Goal: Transaction & Acquisition: Purchase product/service

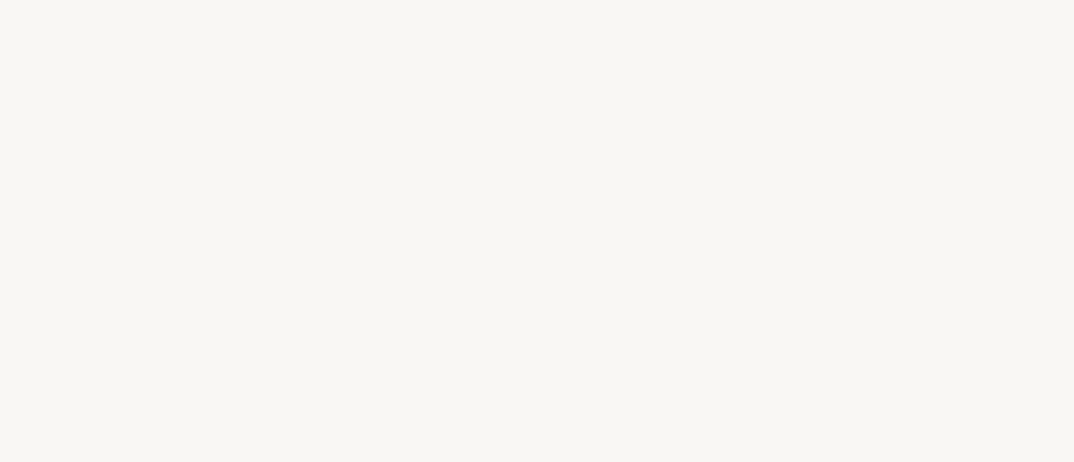
select select "DE"
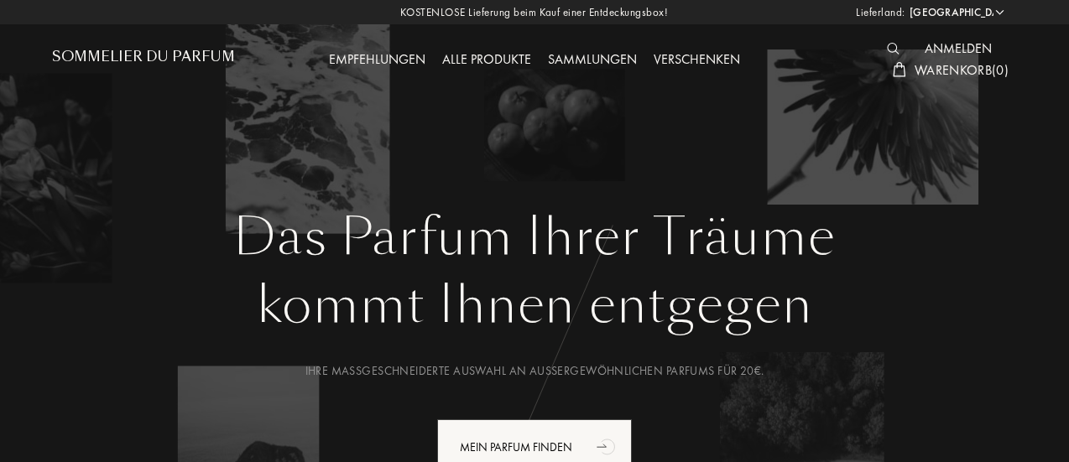
click at [483, 52] on div "Alle Produkte" at bounding box center [487, 61] width 106 height 22
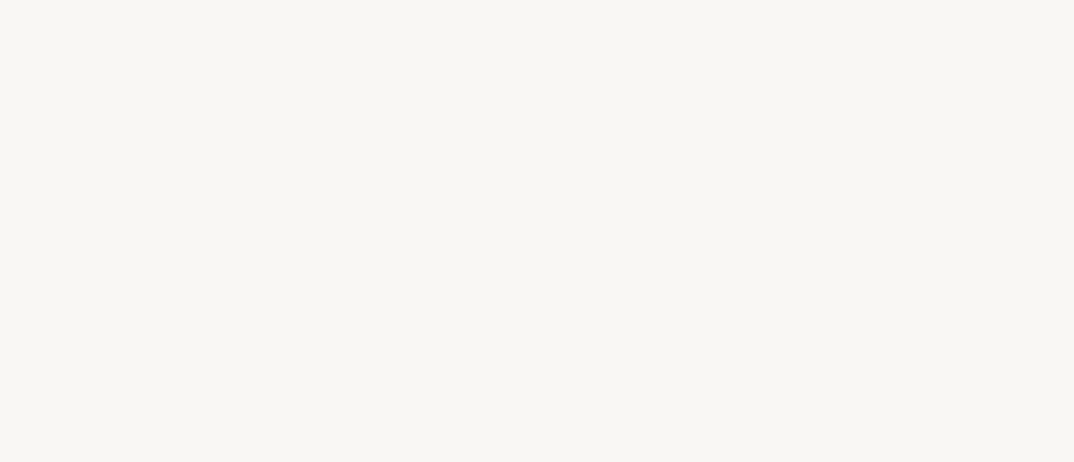
select select "DE"
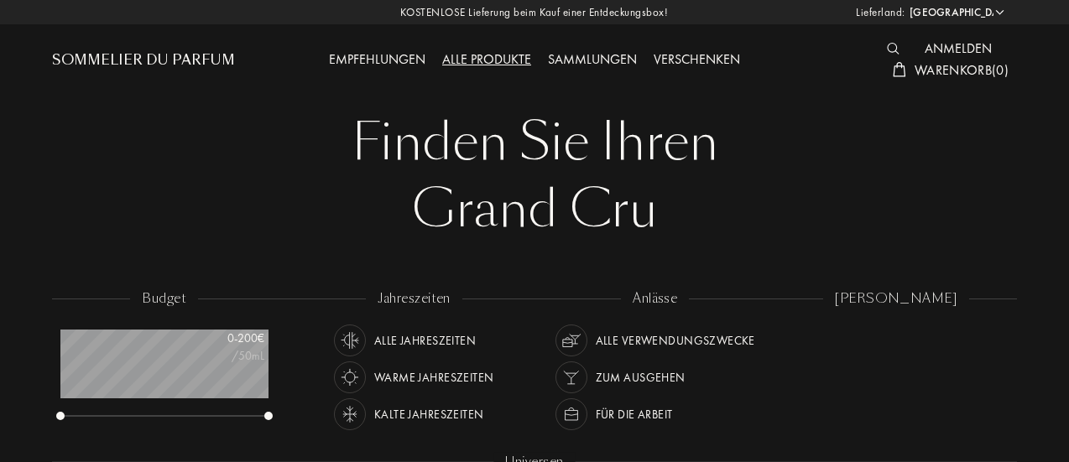
scroll to position [84, 208]
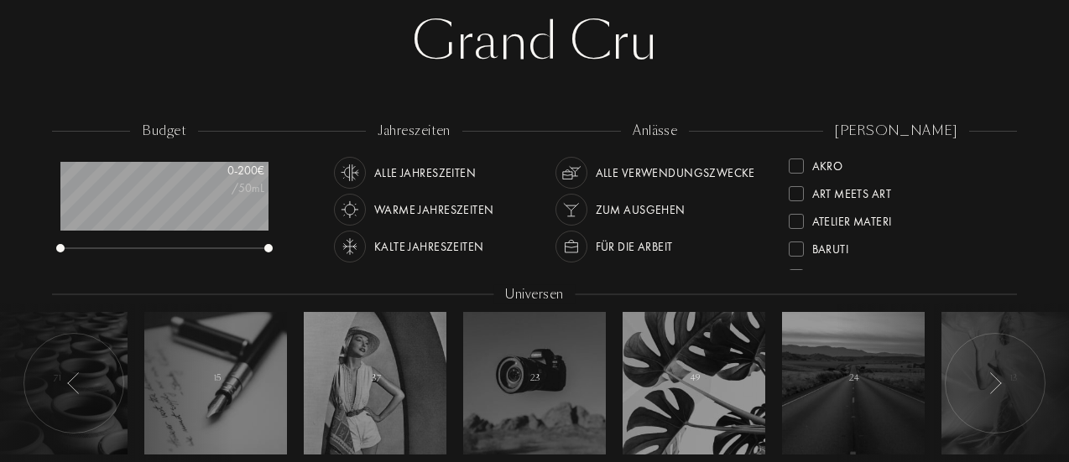
click at [851, 214] on div "Atelier Materi" at bounding box center [852, 218] width 80 height 23
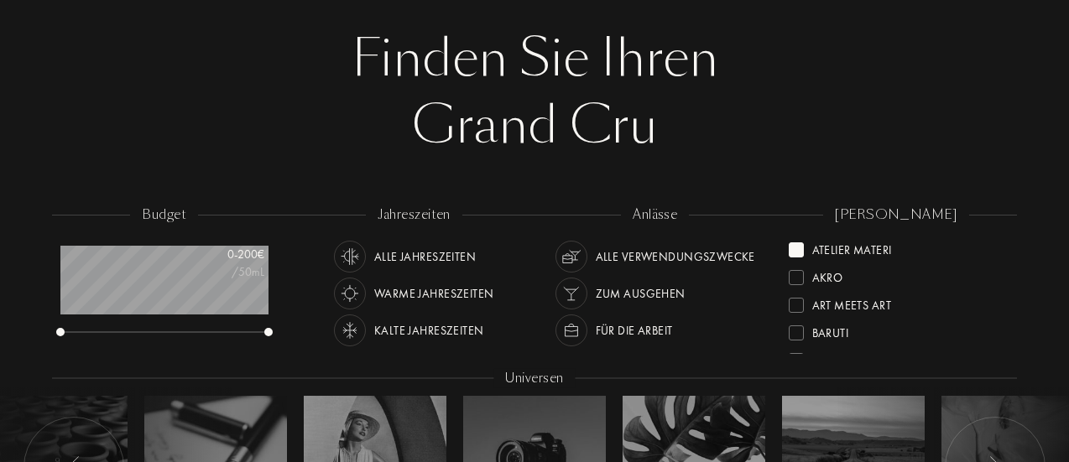
click at [795, 255] on div at bounding box center [796, 249] width 15 height 15
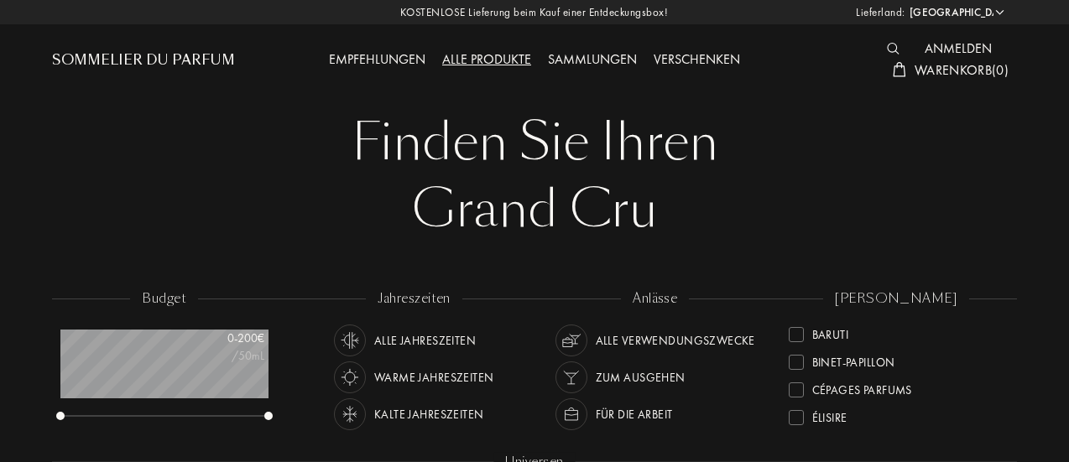
scroll to position [84, 0]
click at [1004, 342] on div "[PERSON_NAME] Akro Art Meets Art Atelier Materi [PERSON_NAME]-Papillon Cépages …" at bounding box center [897, 364] width 242 height 151
click at [797, 413] on div at bounding box center [796, 417] width 15 height 15
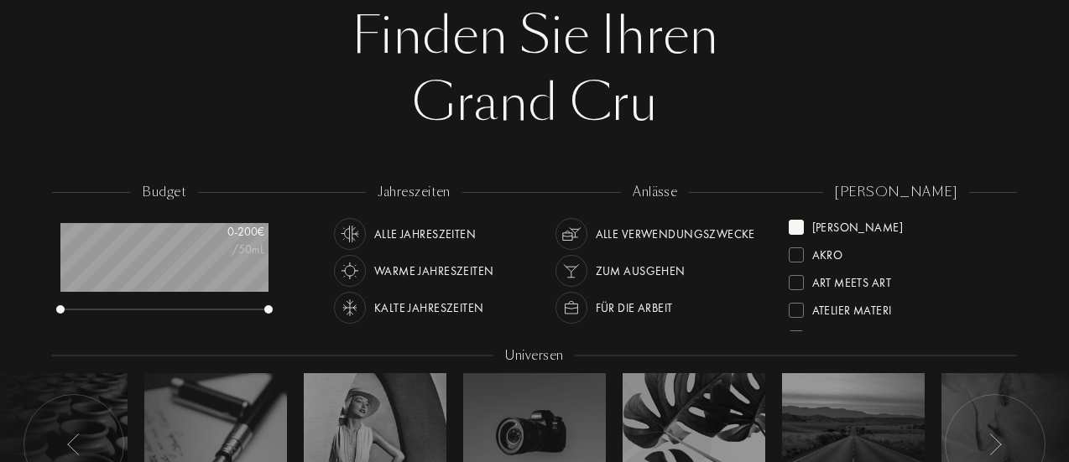
scroll to position [84, 0]
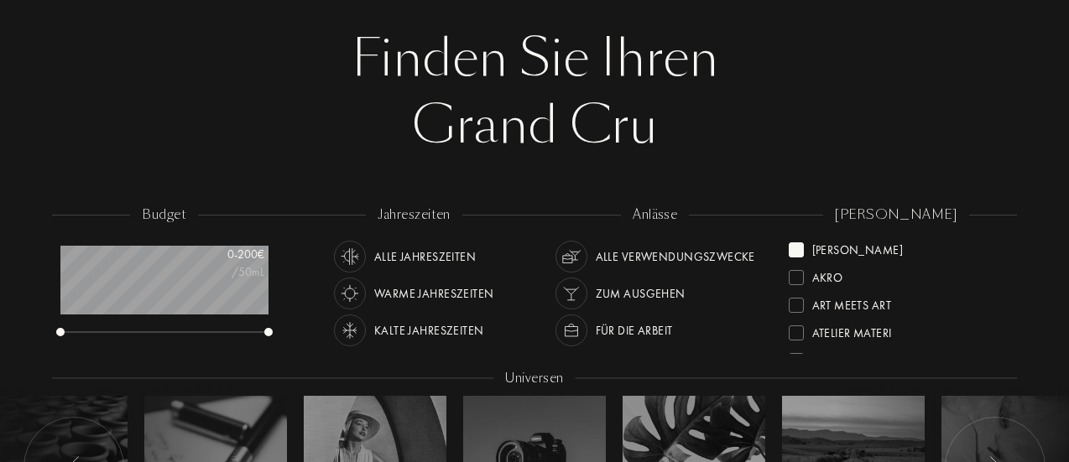
click at [797, 248] on div at bounding box center [796, 249] width 15 height 15
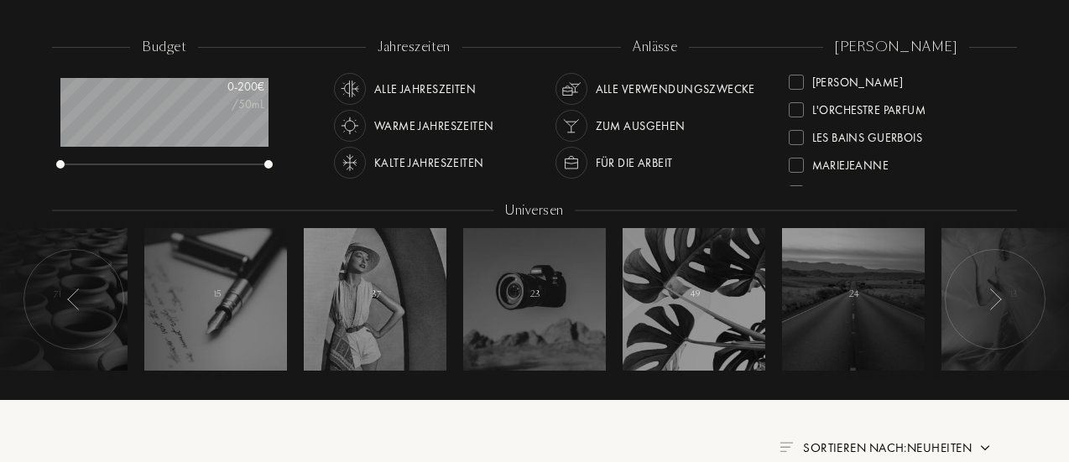
scroll to position [357, 0]
click at [796, 139] on div at bounding box center [796, 140] width 15 height 15
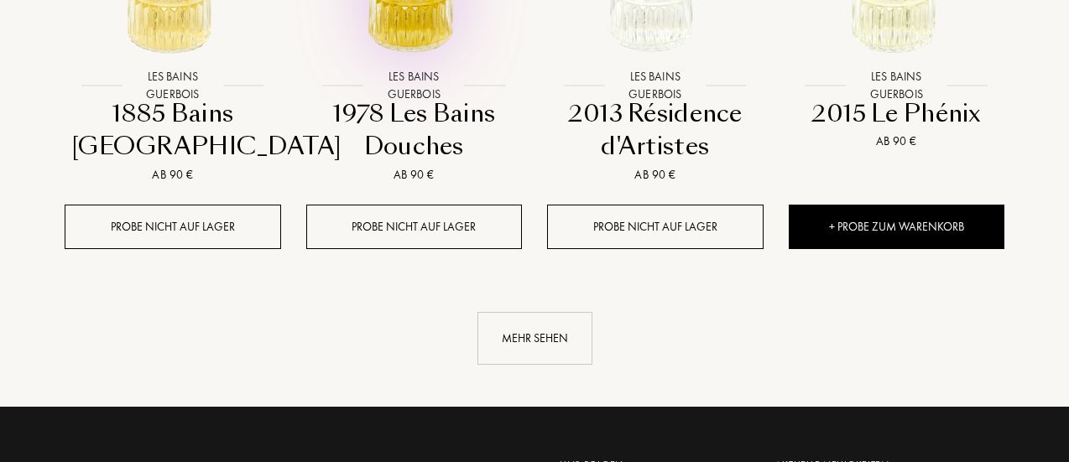
scroll to position [1762, 0]
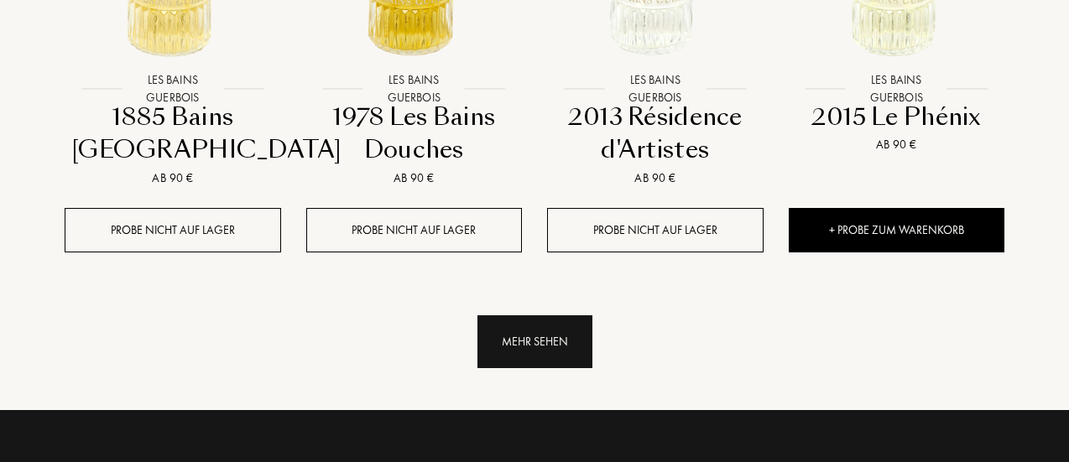
click at [524, 336] on div "Mehr sehen" at bounding box center [534, 341] width 115 height 53
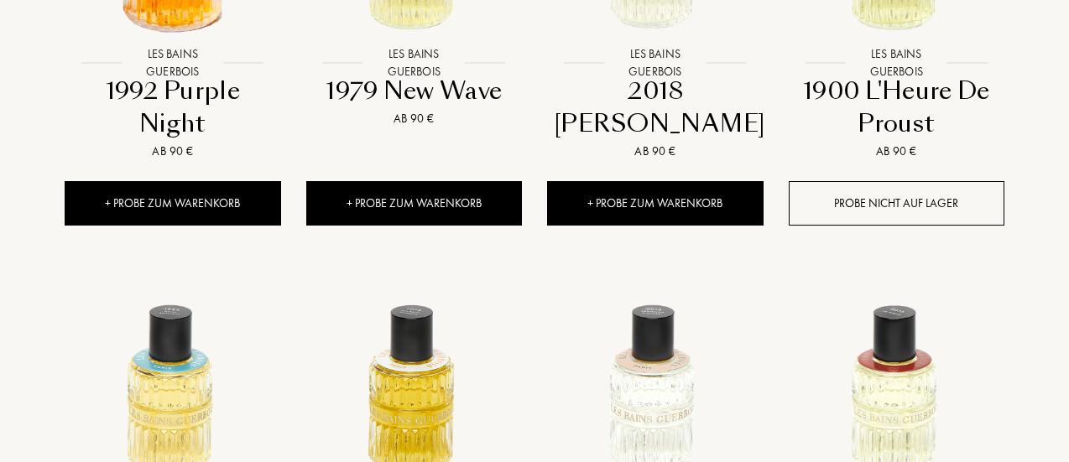
scroll to position [1175, 0]
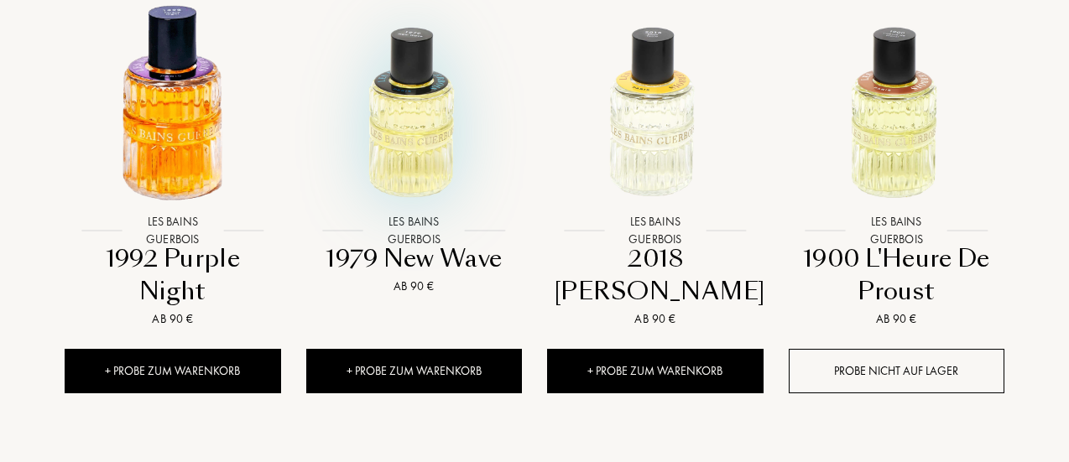
click at [376, 187] on img at bounding box center [413, 104] width 217 height 217
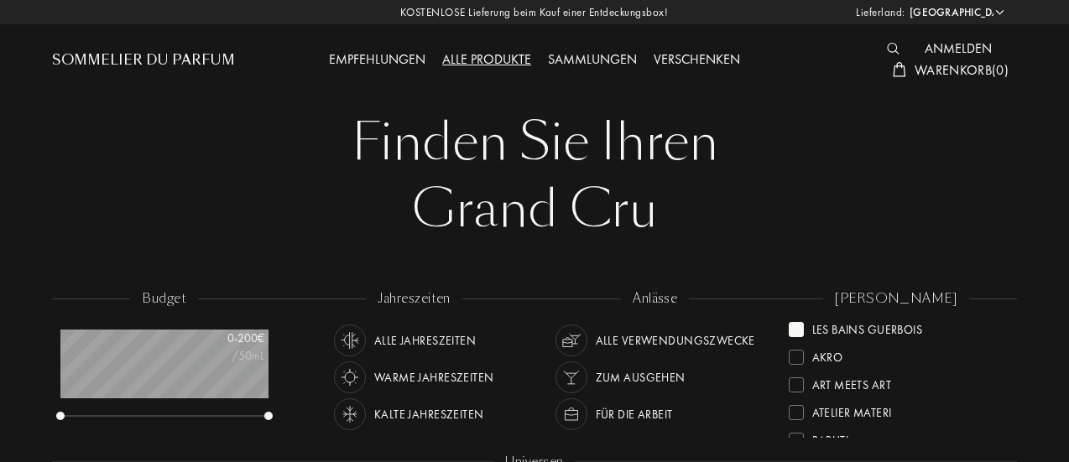
scroll to position [0, 0]
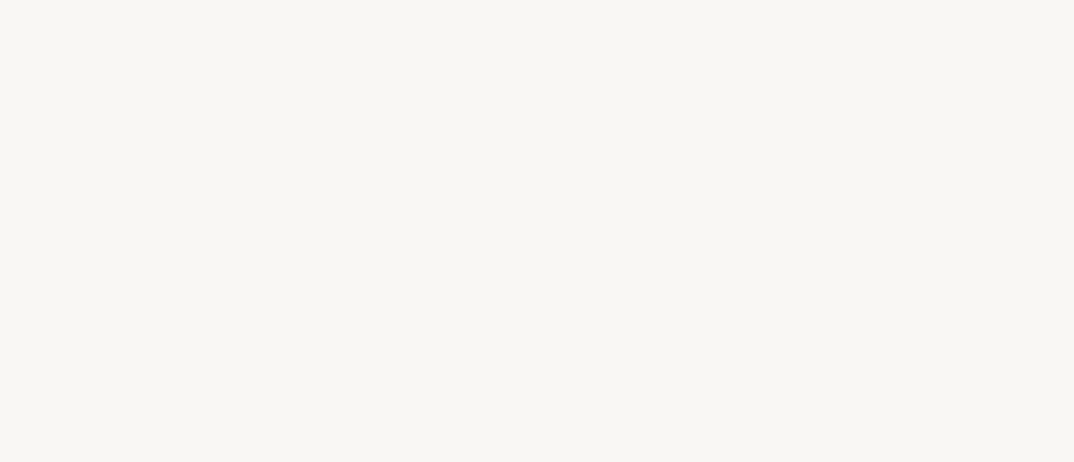
select select "DE"
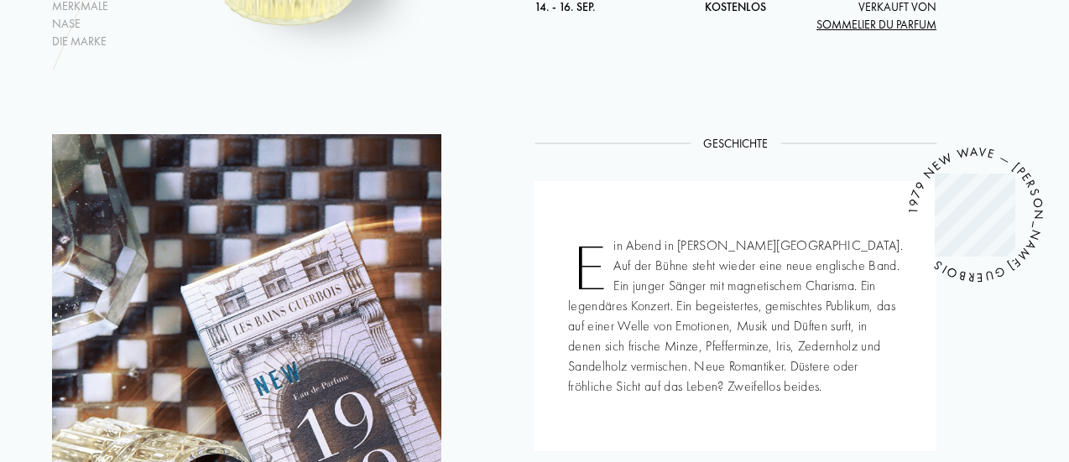
scroll to position [84, 0]
